Goal: Task Accomplishment & Management: Manage account settings

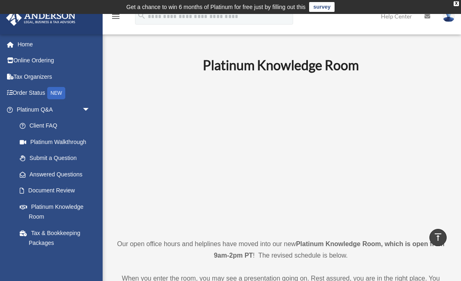
scroll to position [439, 0]
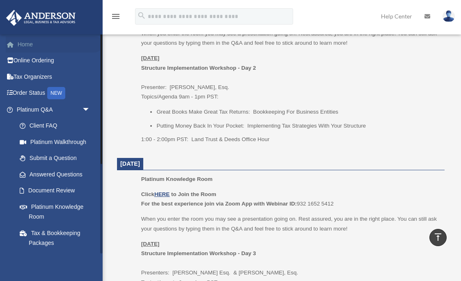
click at [26, 48] on link "Home" at bounding box center [54, 44] width 97 height 16
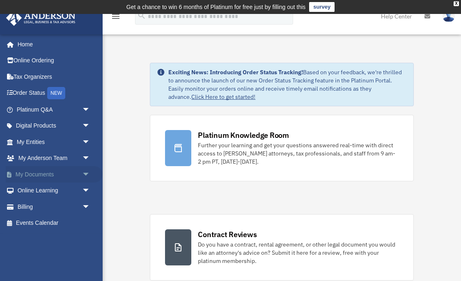
click at [84, 173] on span "arrow_drop_down" at bounding box center [90, 174] width 16 height 17
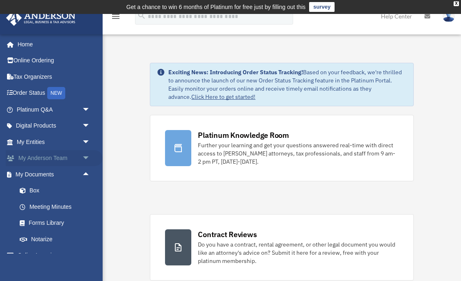
click at [84, 154] on span "arrow_drop_down" at bounding box center [90, 158] width 16 height 17
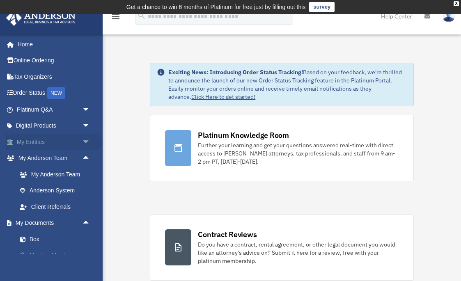
click at [84, 139] on span "arrow_drop_down" at bounding box center [90, 142] width 16 height 17
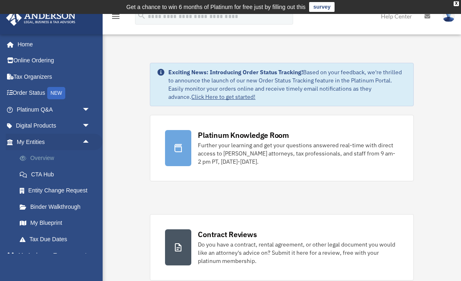
click at [49, 156] on link "Overview" at bounding box center [56, 158] width 91 height 16
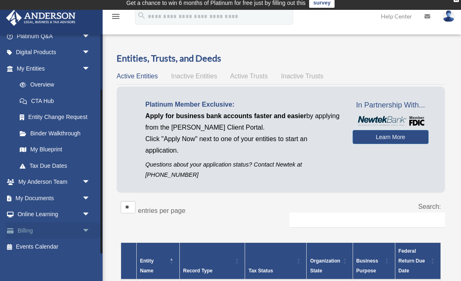
scroll to position [73, 0]
click at [86, 228] on span "arrow_drop_down" at bounding box center [90, 231] width 16 height 17
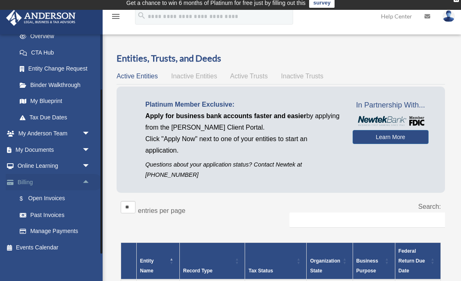
scroll to position [121, 0]
click at [54, 210] on link "Past Invoices" at bounding box center [56, 215] width 91 height 16
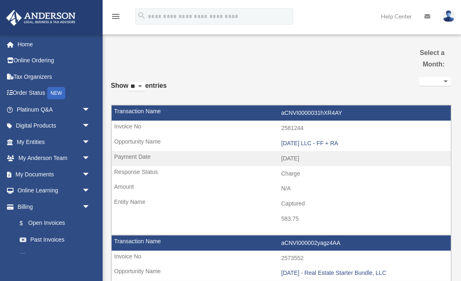
select select
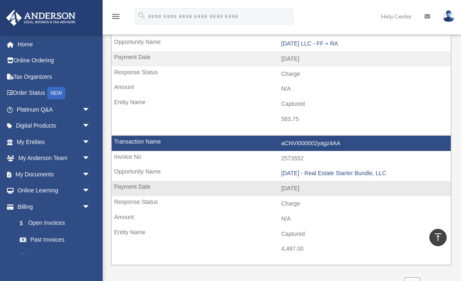
scroll to position [117, 0]
